Goal: Transaction & Acquisition: Purchase product/service

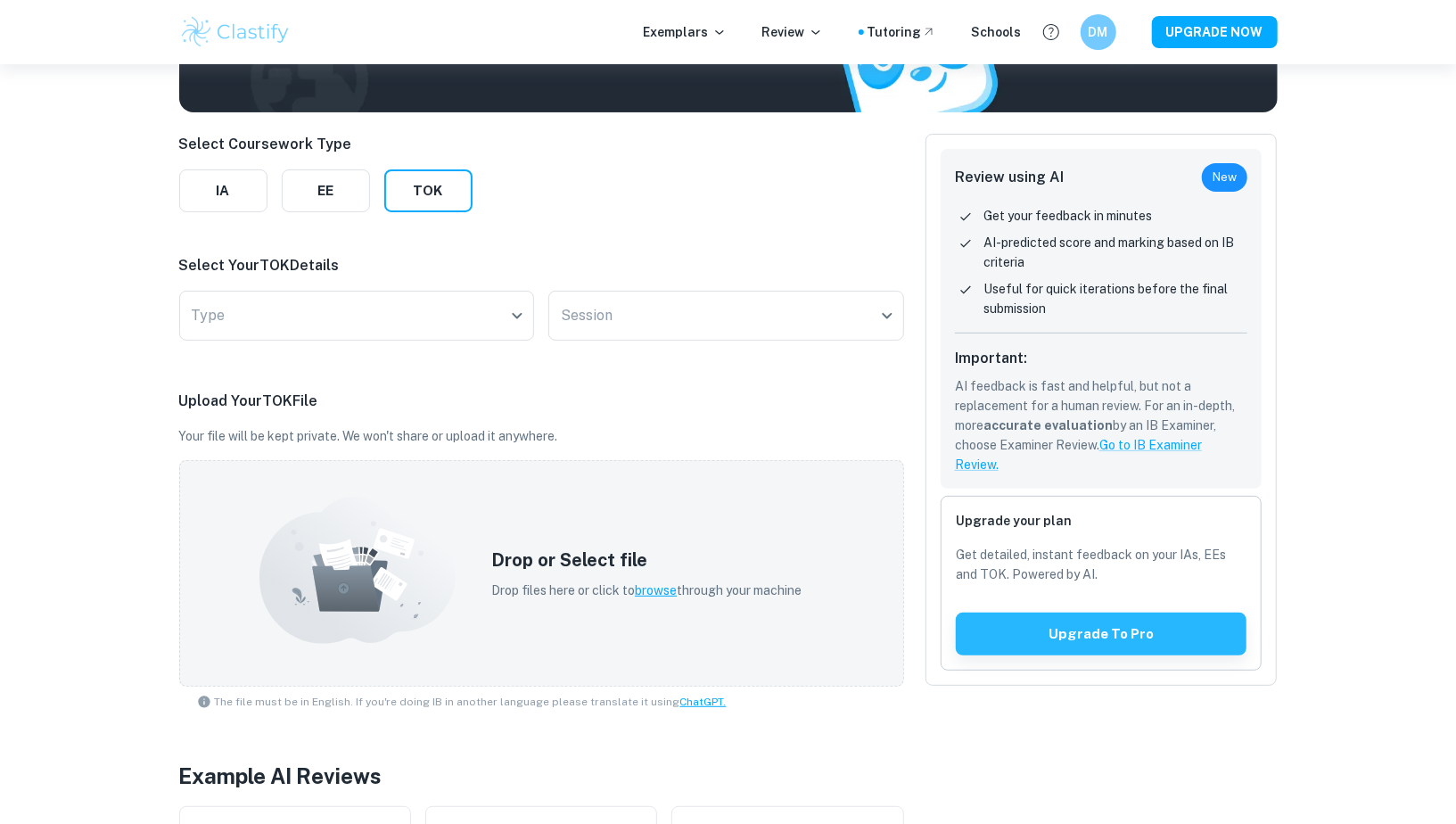
scroll to position [36, 0]
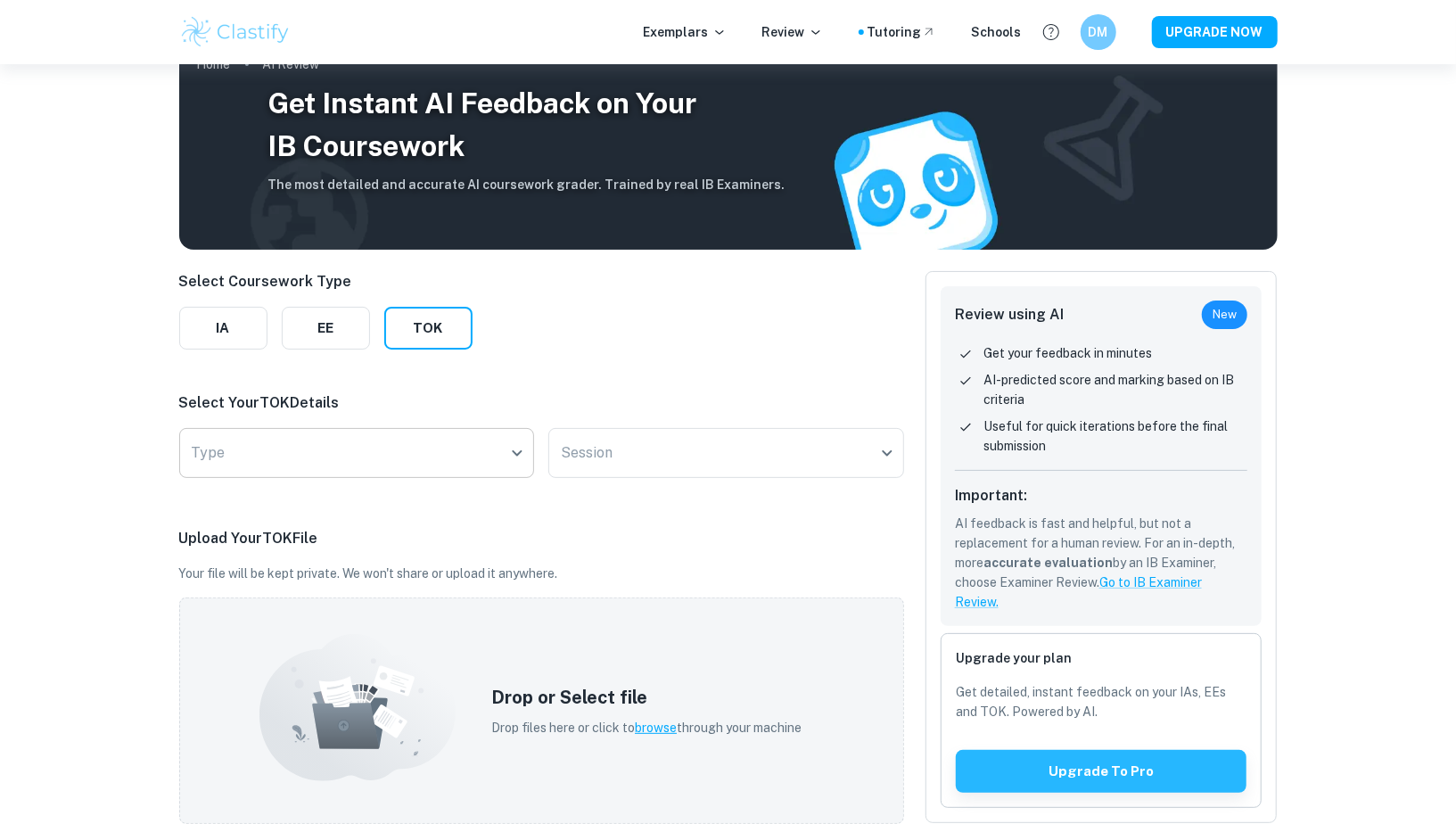
click at [372, 450] on body "We value your privacy We use cookies to enhance your browsing experience, serve…" at bounding box center [728, 440] width 1456 height 824
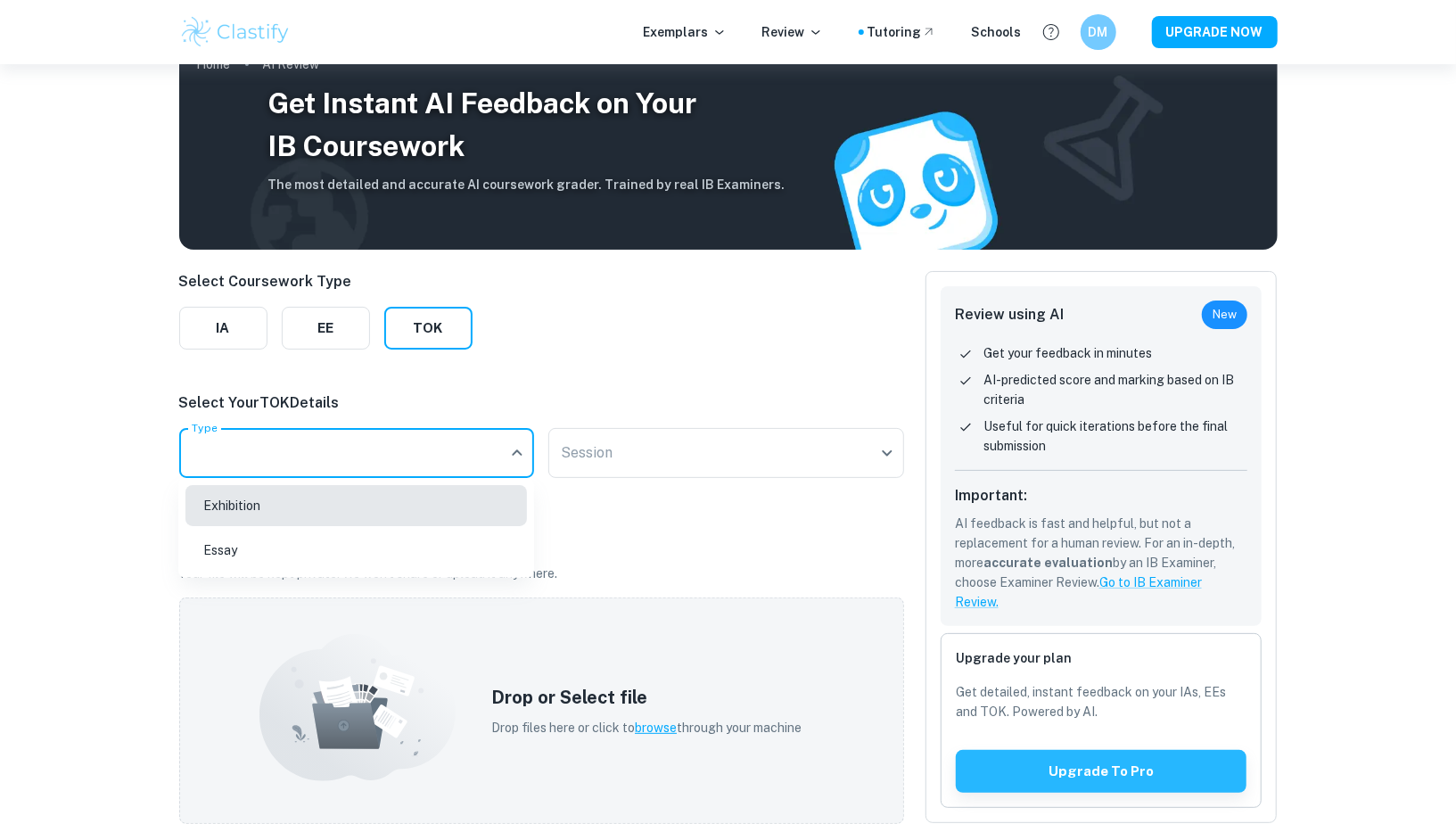
click at [348, 506] on li "Exhibition" at bounding box center [356, 506] width 341 height 41
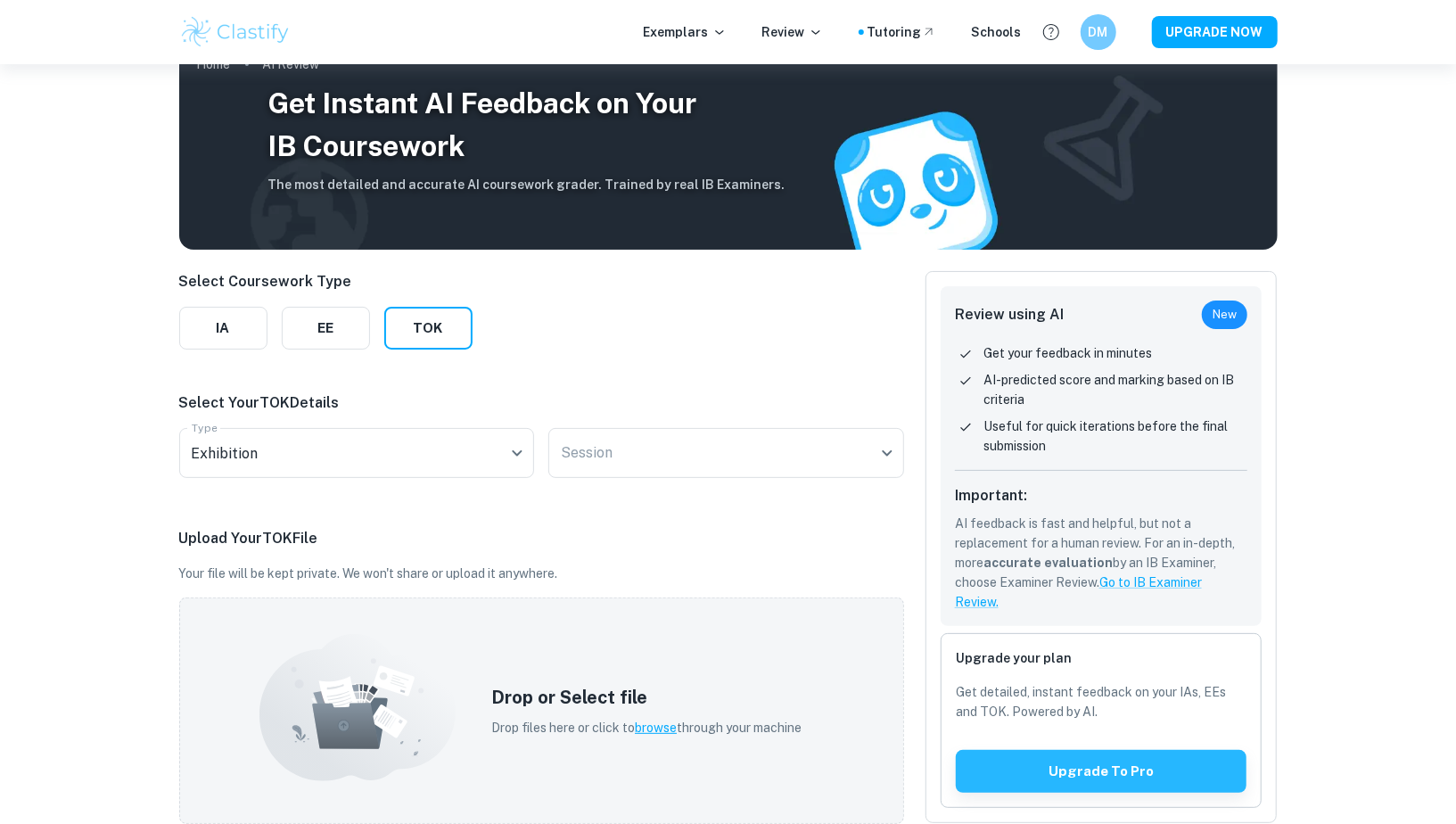
click at [669, 481] on div "Session ​ Session" at bounding box center [726, 457] width 356 height 57
click at [669, 472] on body "We value your privacy We use cookies to enhance your browsing experience, serve…" at bounding box center [728, 440] width 1456 height 824
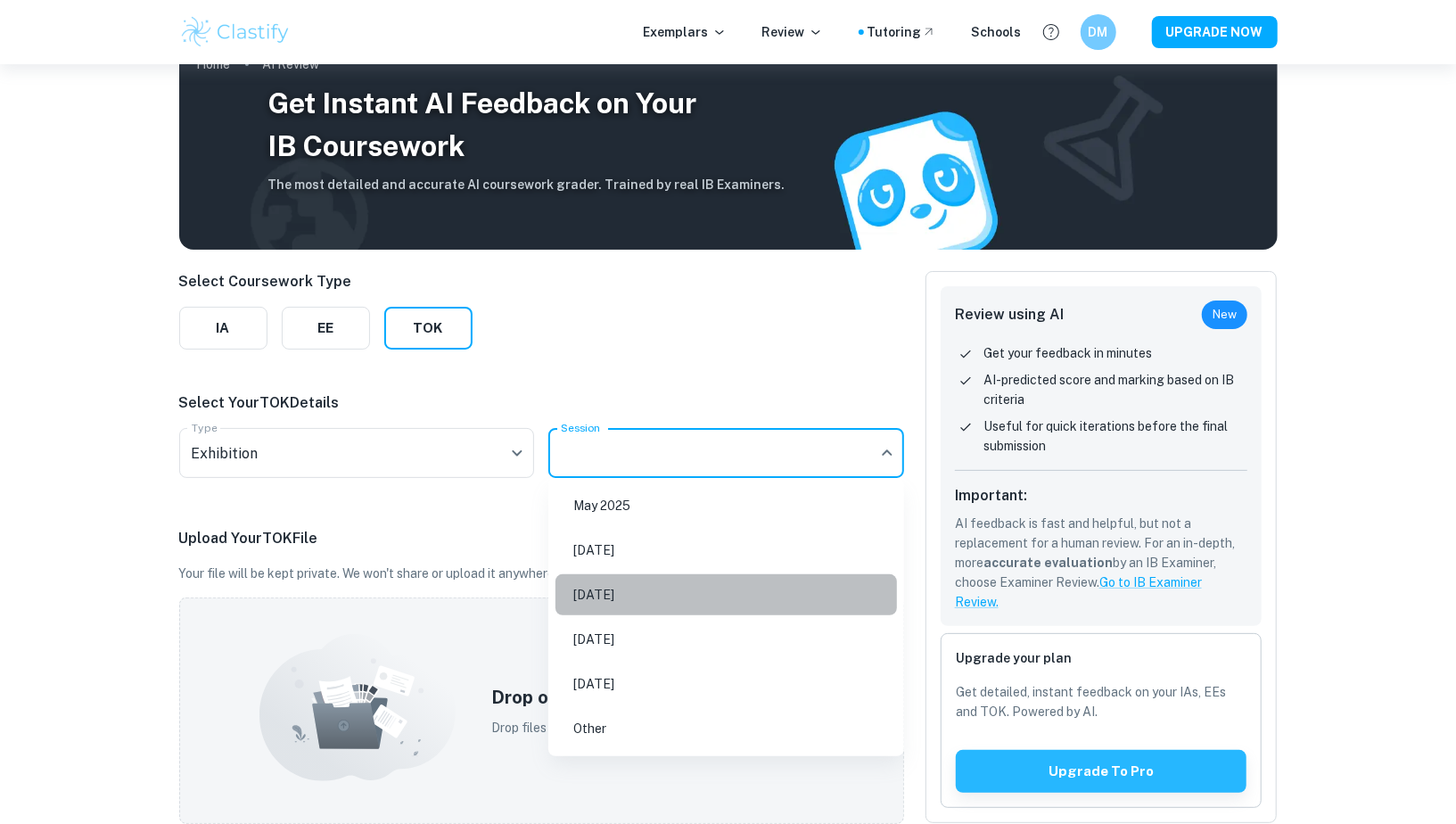
click at [667, 600] on li "[DATE]" at bounding box center [726, 595] width 341 height 41
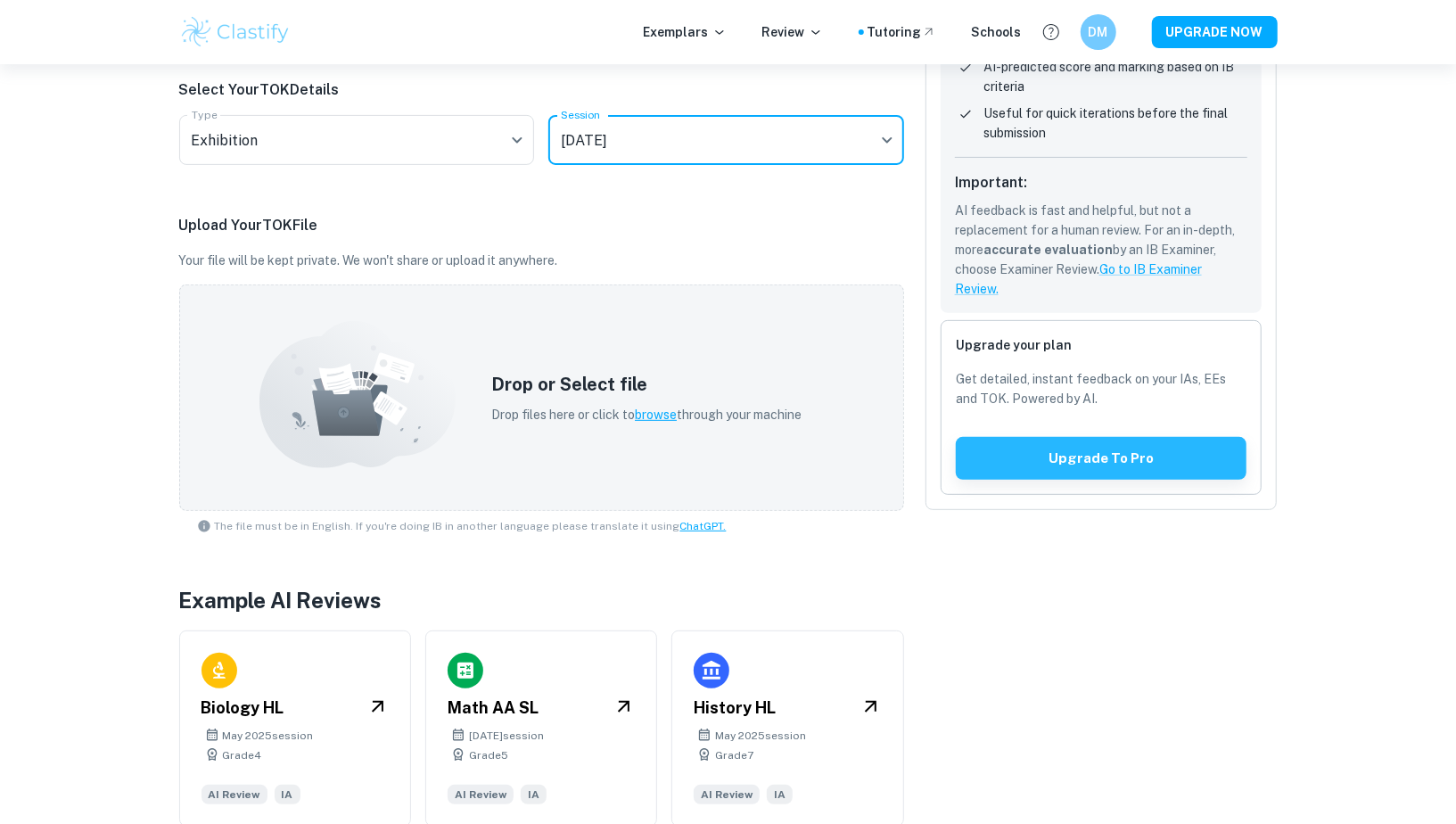
scroll to position [339, 0]
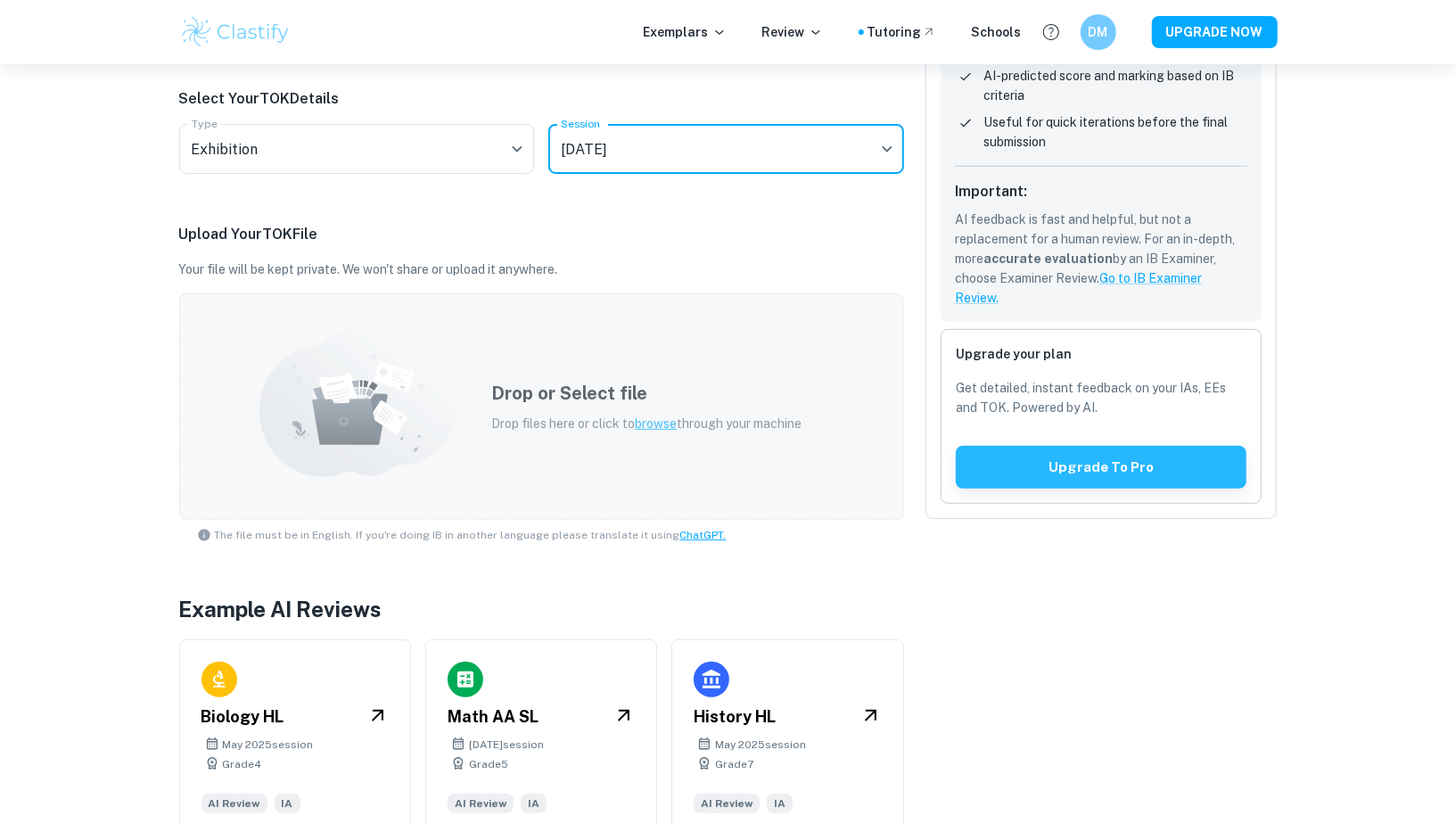
click at [666, 432] on div "Drop or Select file Drop files here or click to browse through your machine" at bounding box center [646, 407] width 353 height 97
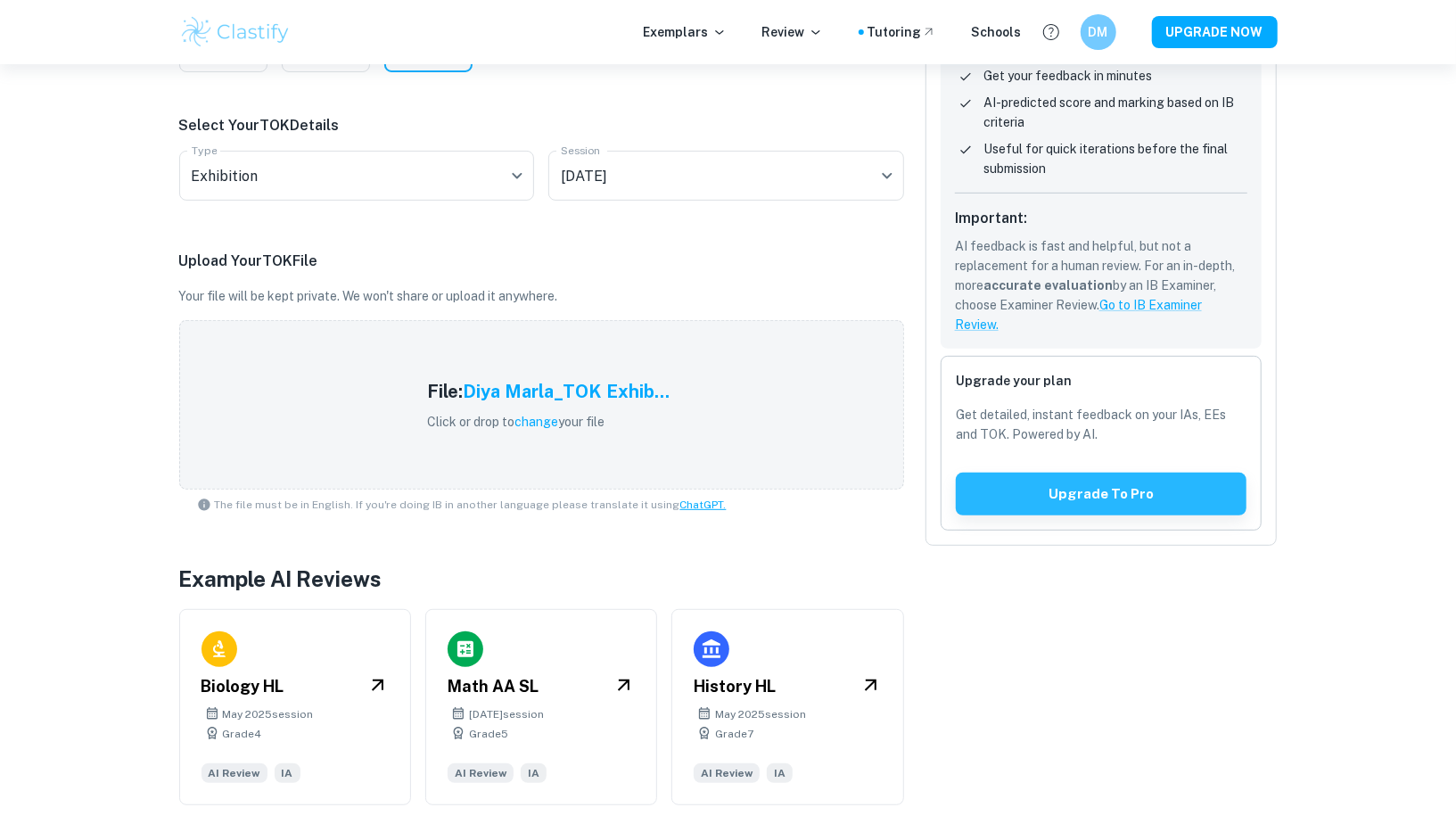
scroll to position [297, 0]
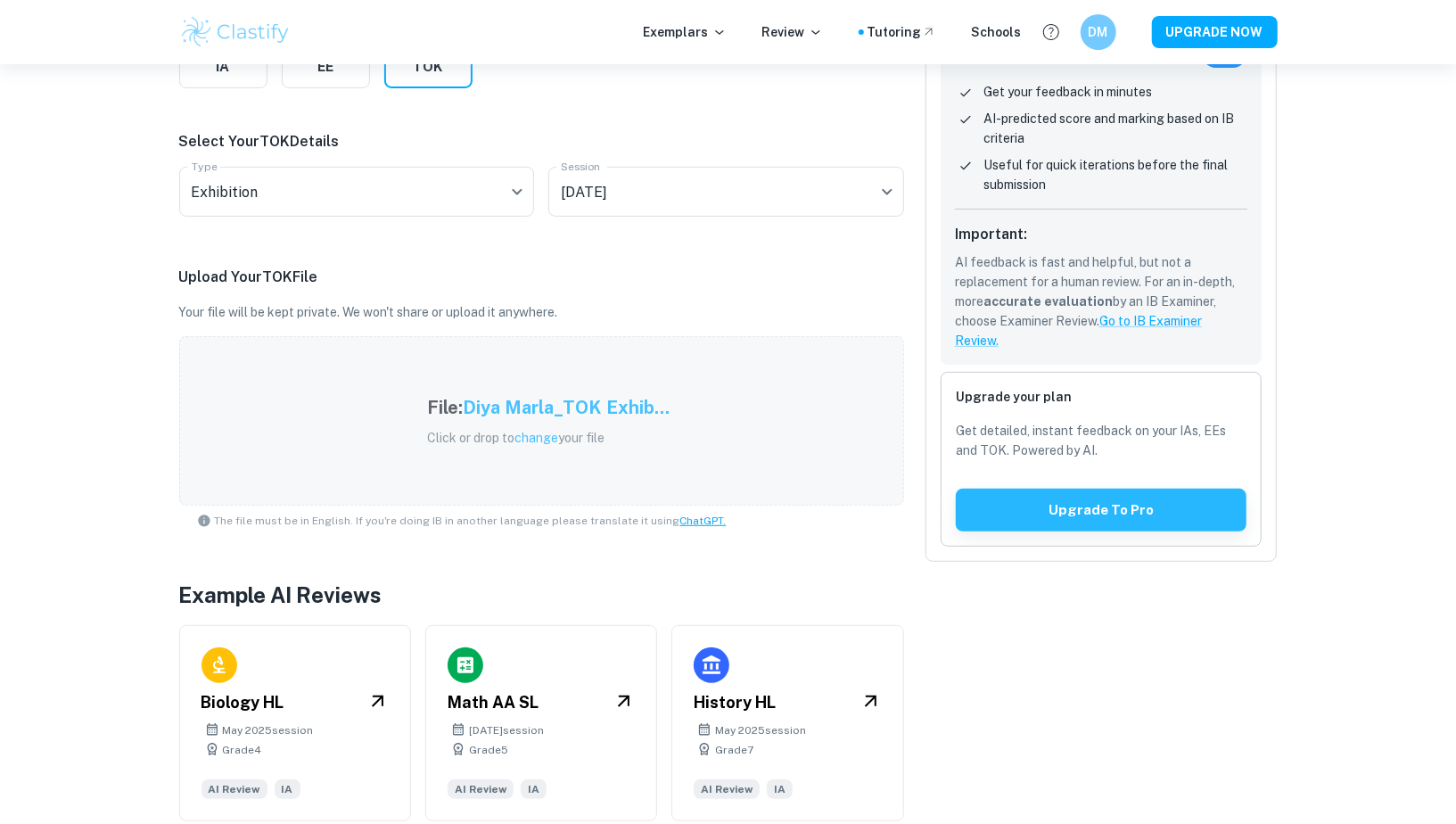
click at [466, 446] on div "File: [PERSON_NAME] Exhib... Click or drop to change your file" at bounding box center [547, 421] width 285 height 97
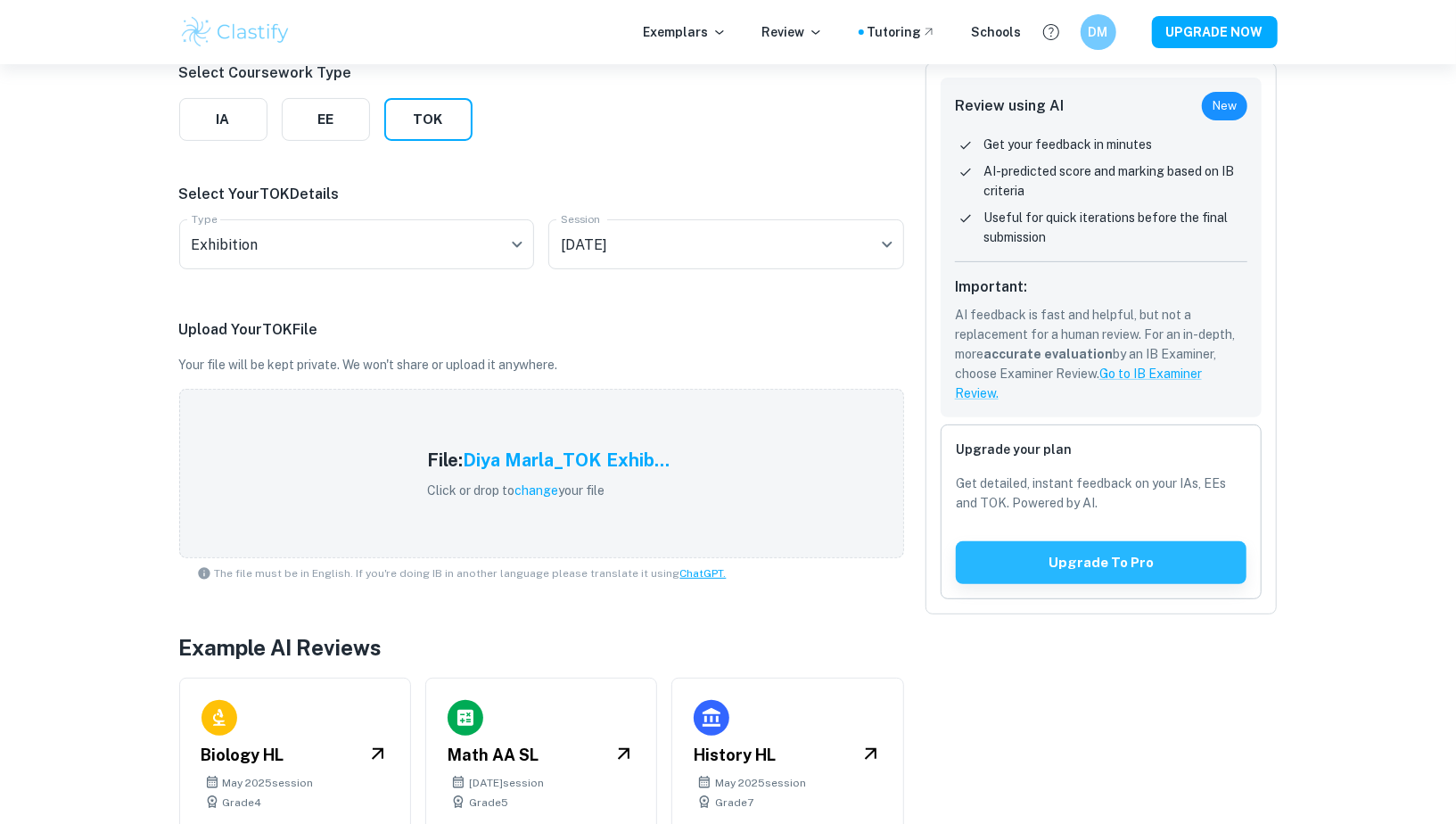
scroll to position [313, 0]
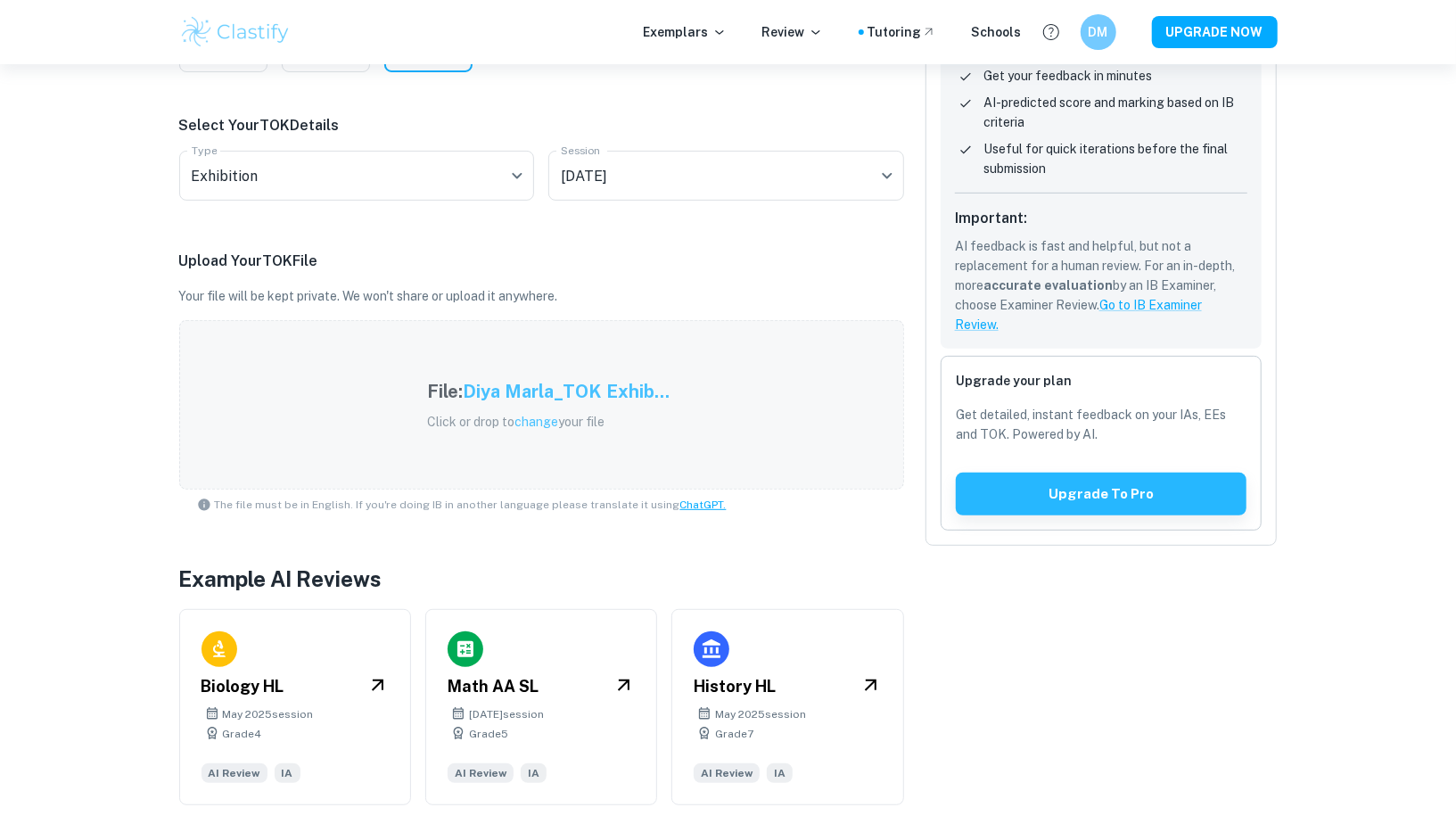
click at [528, 448] on div "File: [PERSON_NAME] Exhib... Click or drop to change your file" at bounding box center [547, 406] width 285 height 97
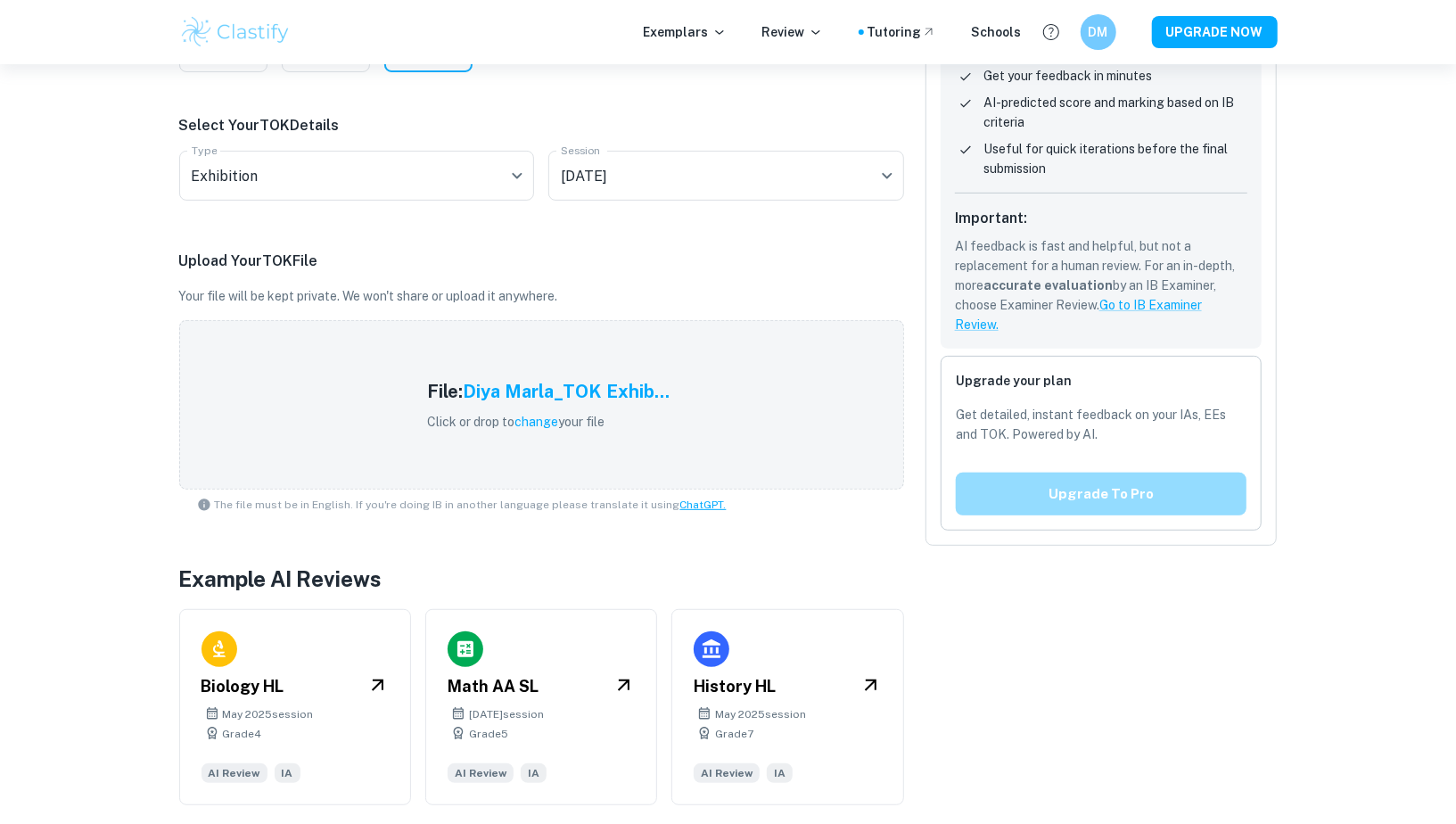
click at [1112, 496] on button "Upgrade to pro" at bounding box center [1102, 493] width 292 height 42
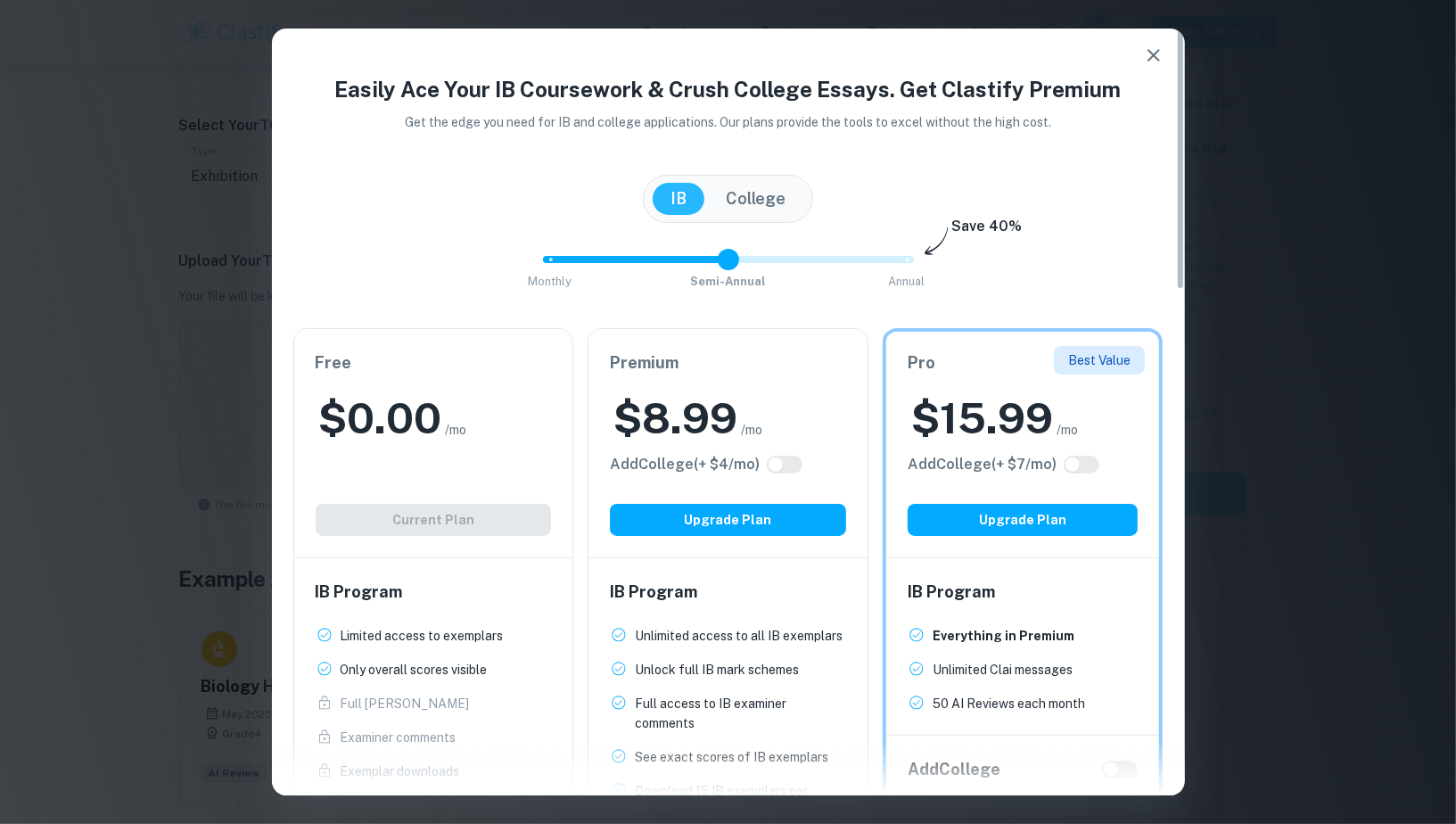
drag, startPoint x: 898, startPoint y: 263, endPoint x: 674, endPoint y: 257, distance: 224.1
click at [674, 265] on span "Monthly Semi-Annual Annual" at bounding box center [729, 260] width 357 height 31
type input "0"
drag, startPoint x: 738, startPoint y: 256, endPoint x: 448, endPoint y: 241, distance: 290.4
click at [447, 241] on div "Easily Ace Your IB Coursework & Crush College Essays. Get Clastify Premium Get …" at bounding box center [728, 650] width 912 height 1156
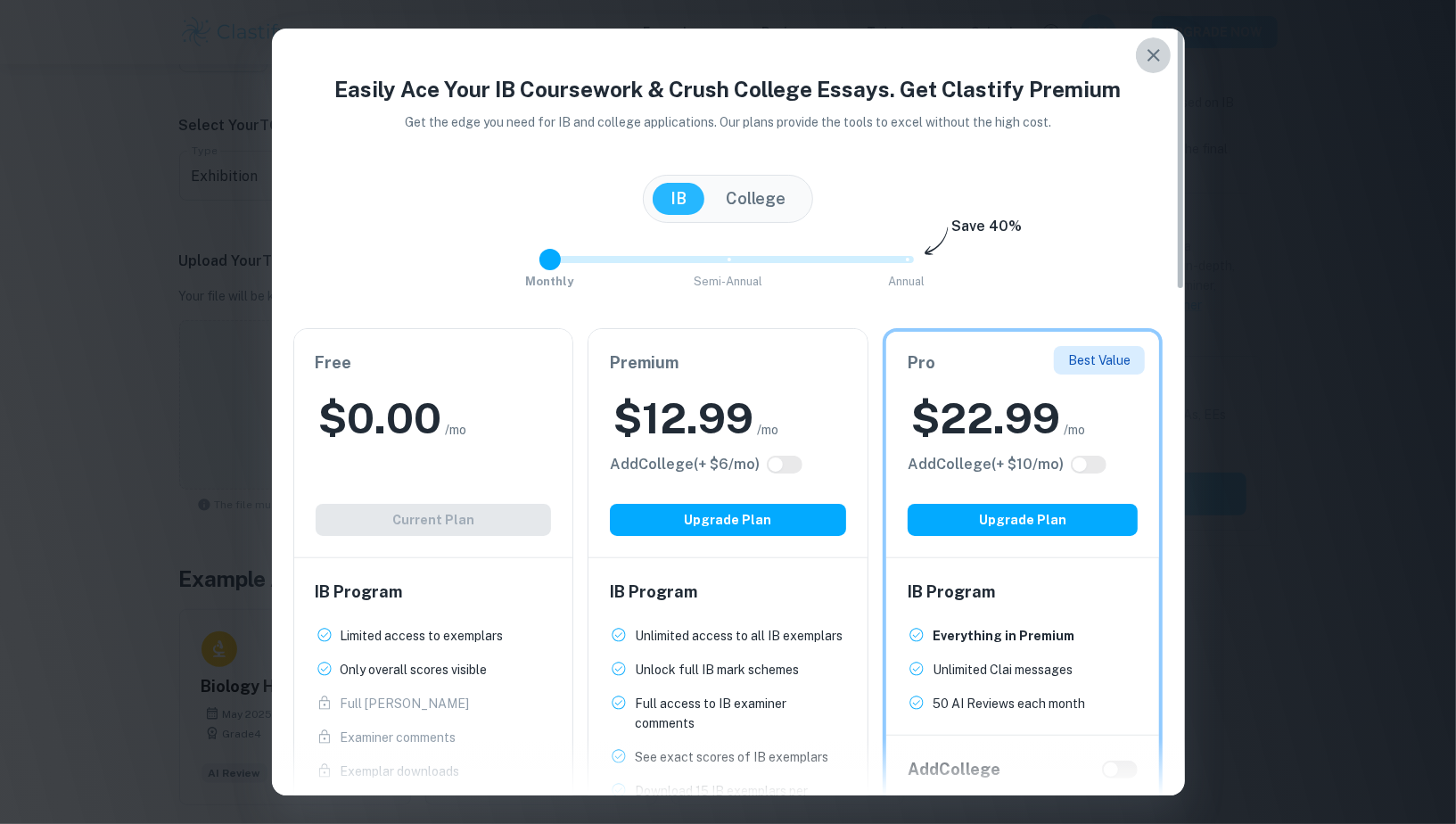
click at [1159, 55] on icon "button" at bounding box center [1154, 55] width 22 height 22
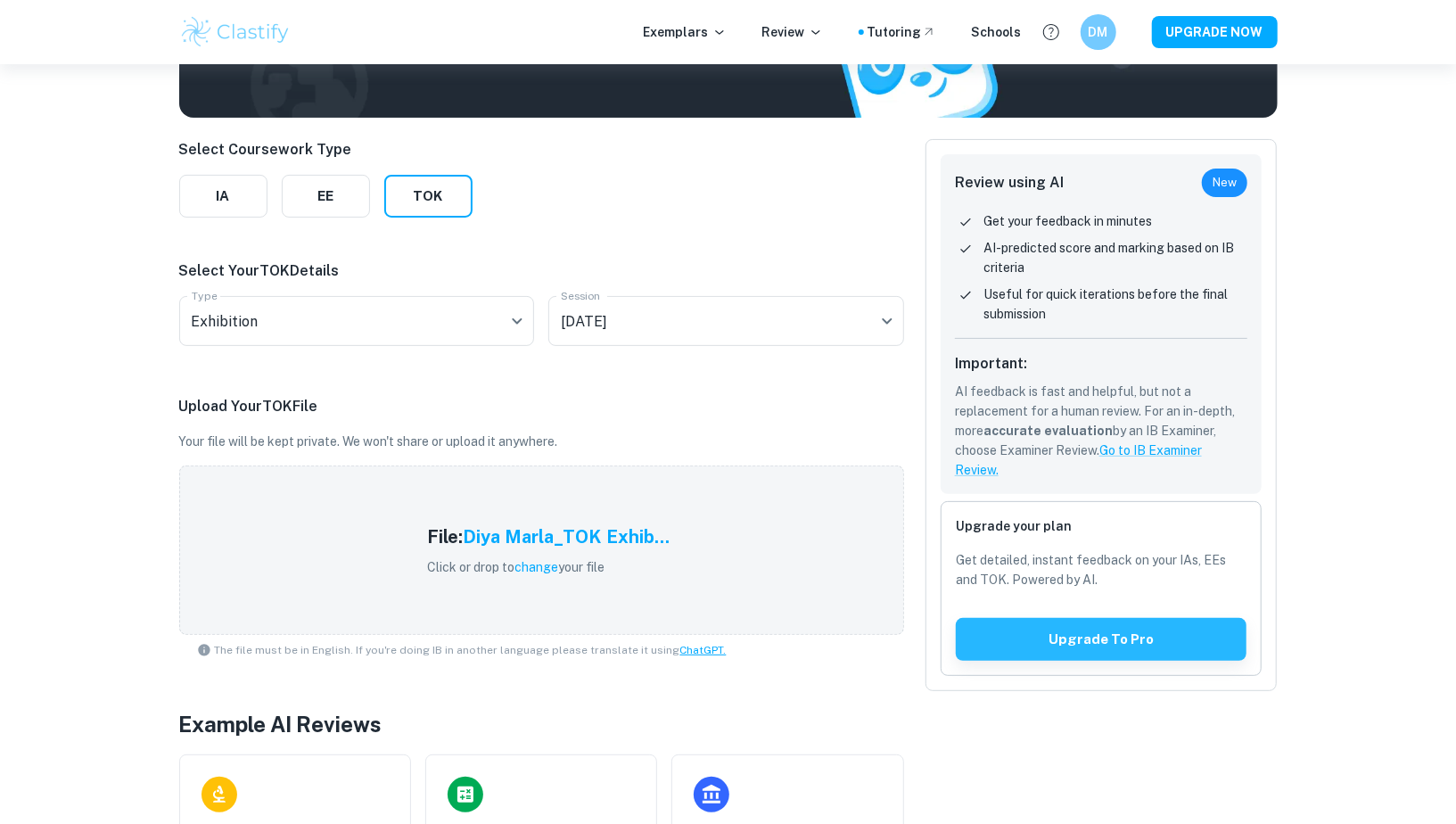
scroll to position [0, 0]
